Goal: Obtain resource: Obtain resource

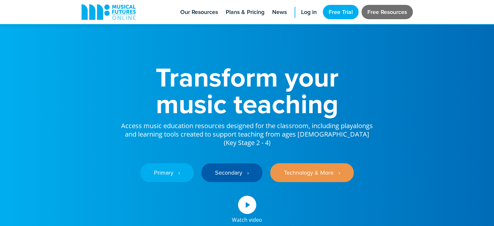
click at [381, 9] on link "Free Resources" at bounding box center [386, 12] width 51 height 14
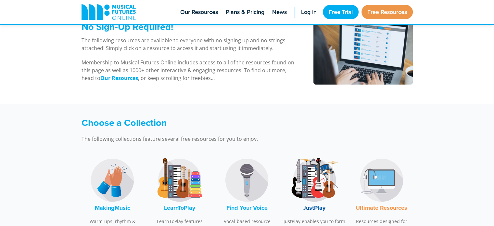
click at [261, 143] on div "Choose a Collection The following collections feature several free resources fo…" at bounding box center [207, 134] width 253 height 35
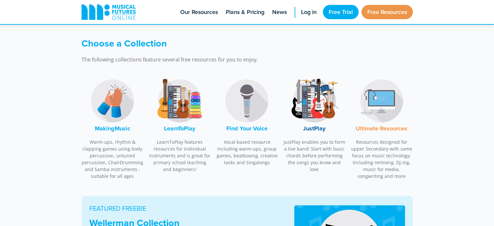
scroll to position [181, 0]
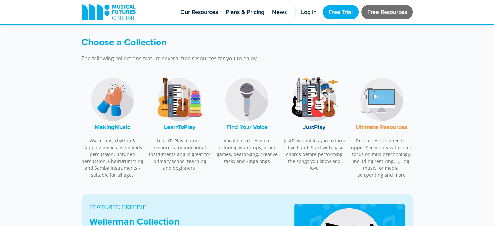
click at [376, 10] on link "Free Resources" at bounding box center [386, 12] width 51 height 14
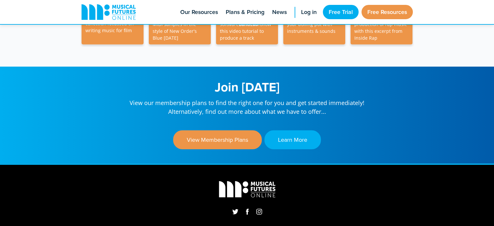
scroll to position [2050, 0]
